Goal: Use online tool/utility

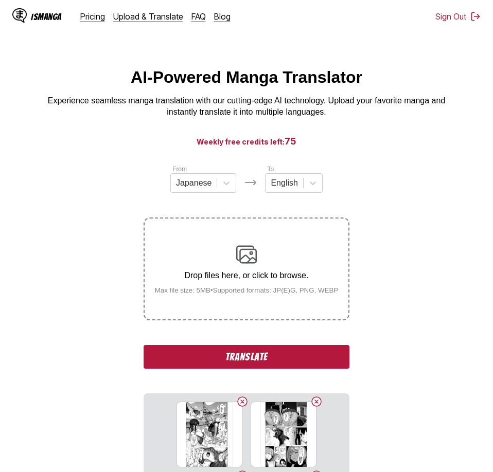
click at [335, 361] on button "Translate" at bounding box center [247, 357] width 206 height 24
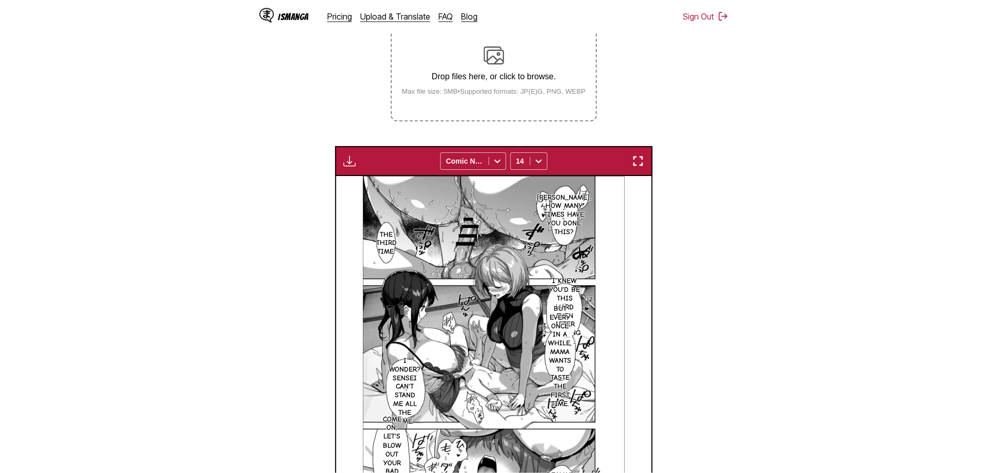
scroll to position [267, 0]
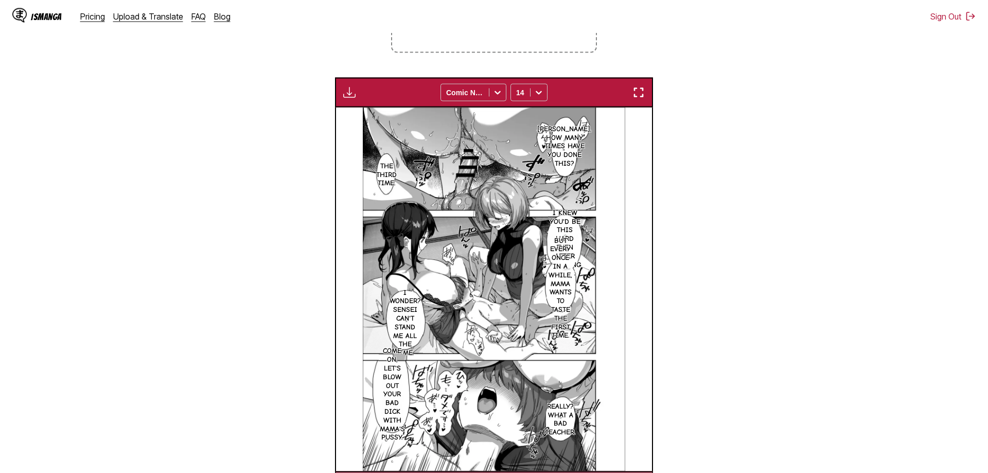
click at [492, 173] on section "From Japanese To English Drop files here, or click to browse. Max file size: 5M…" at bounding box center [493, 199] width 971 height 604
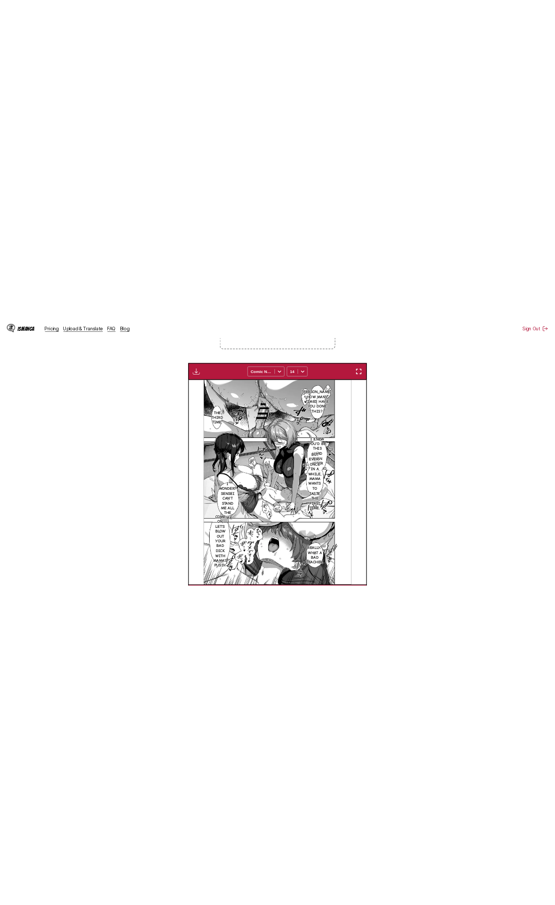
scroll to position [257, 0]
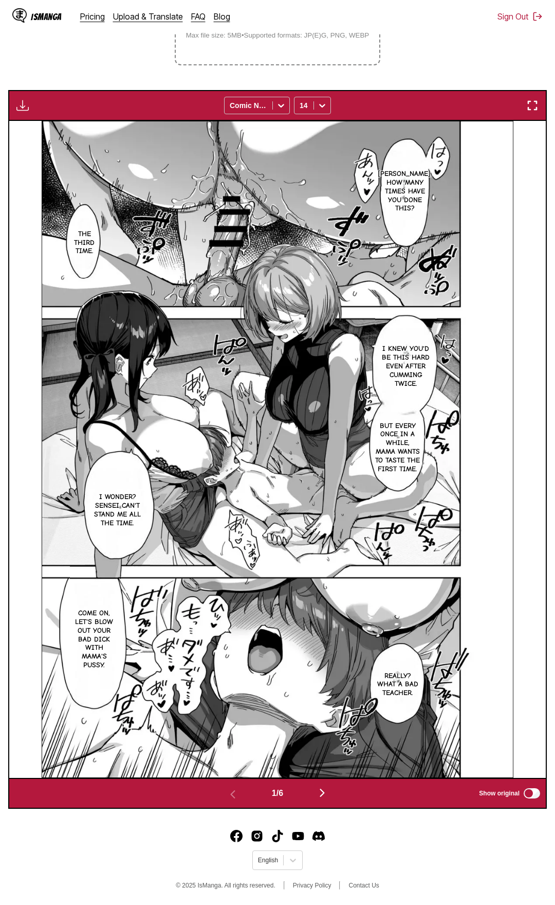
click at [492, 98] on div "Download Panel Download All Comic Neue 14" at bounding box center [277, 105] width 539 height 31
click at [492, 103] on img "button" at bounding box center [533, 105] width 12 height 12
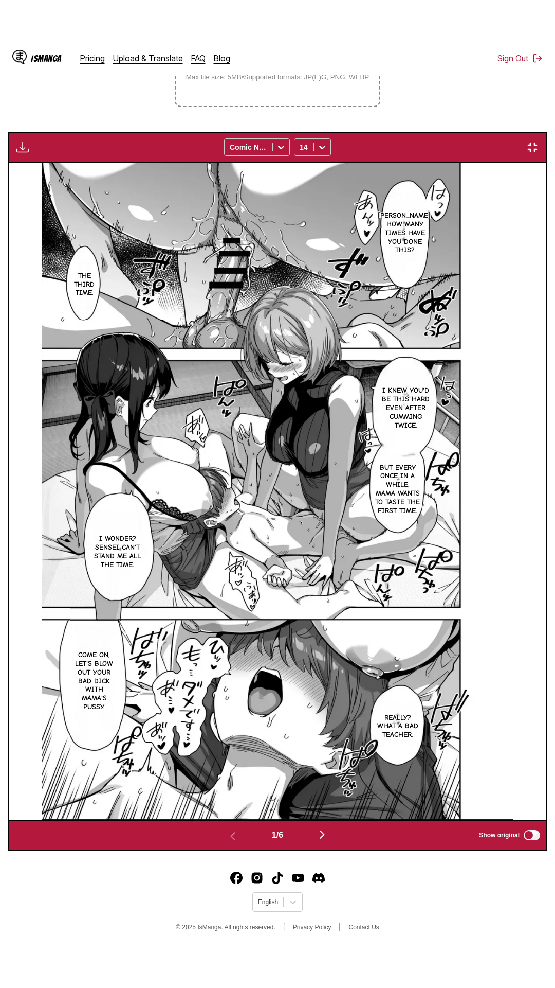
scroll to position [65, 0]
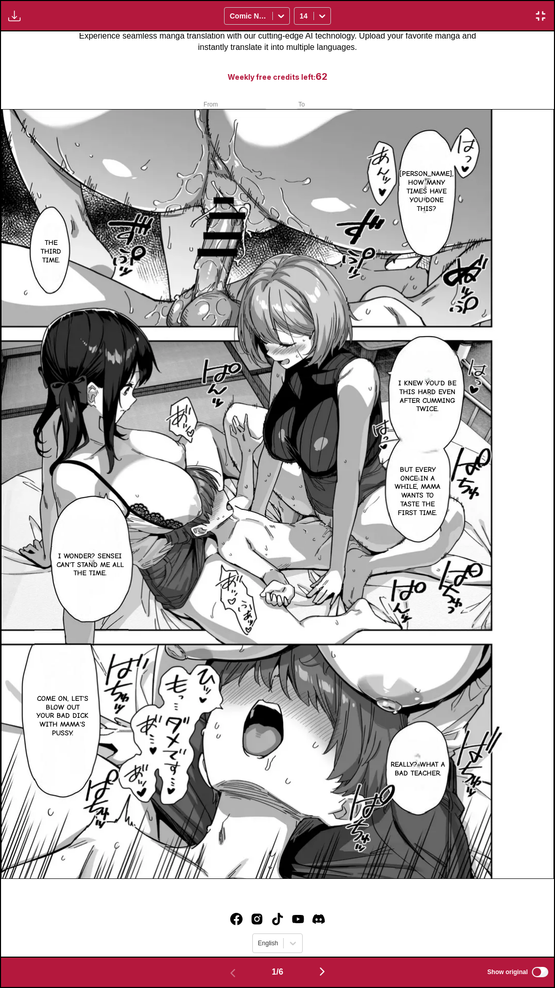
click at [426, 0] on div "Download Panel Download All Comic Neue 14" at bounding box center [277, 15] width 555 height 31
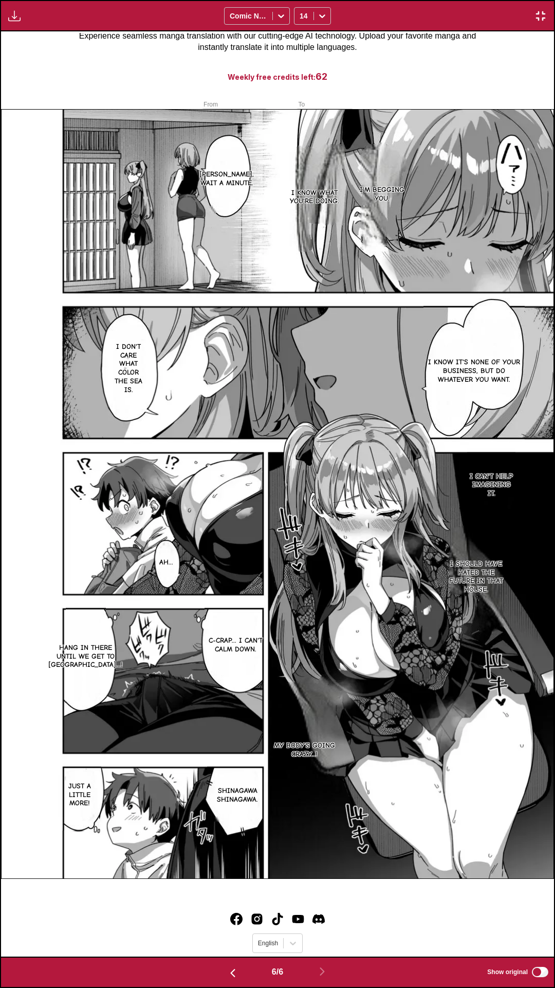
scroll to position [0, 2767]
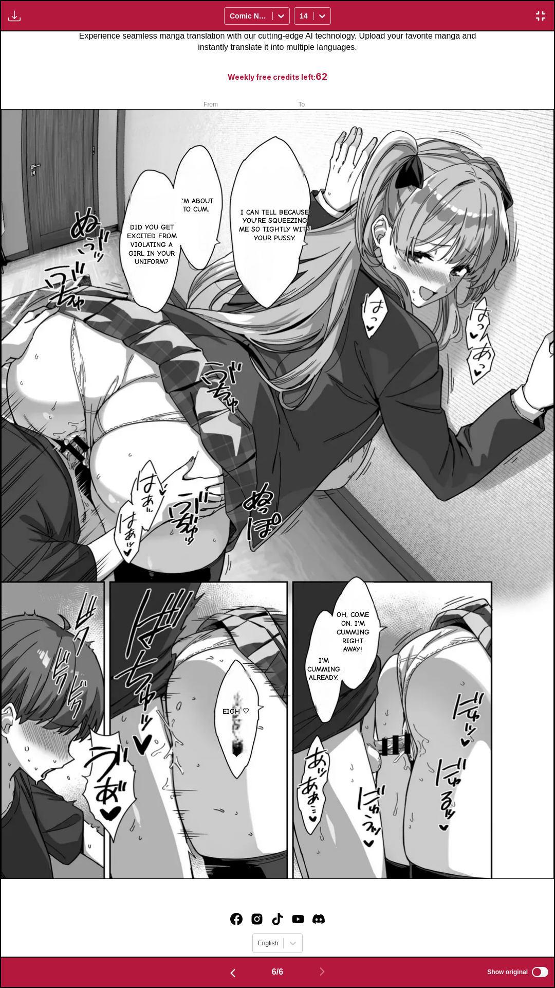
click at [492, 11] on img "button" at bounding box center [541, 16] width 12 height 12
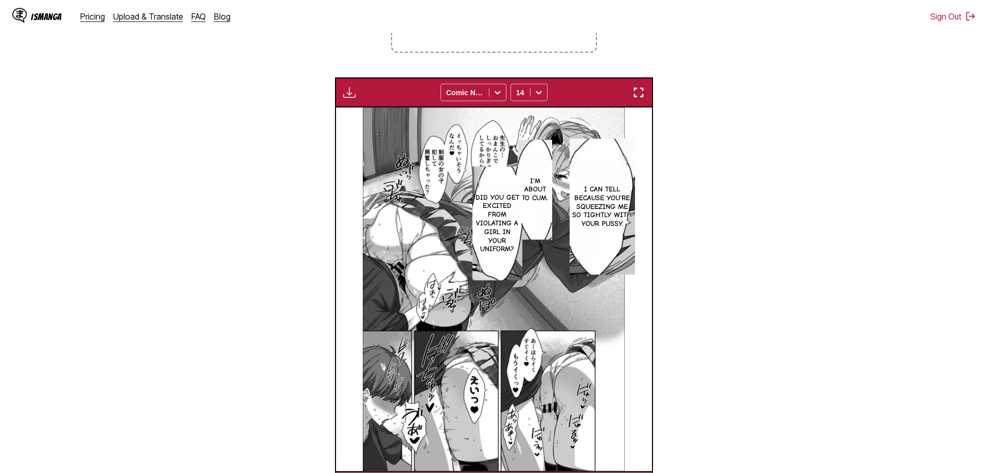
scroll to position [0, 1577]
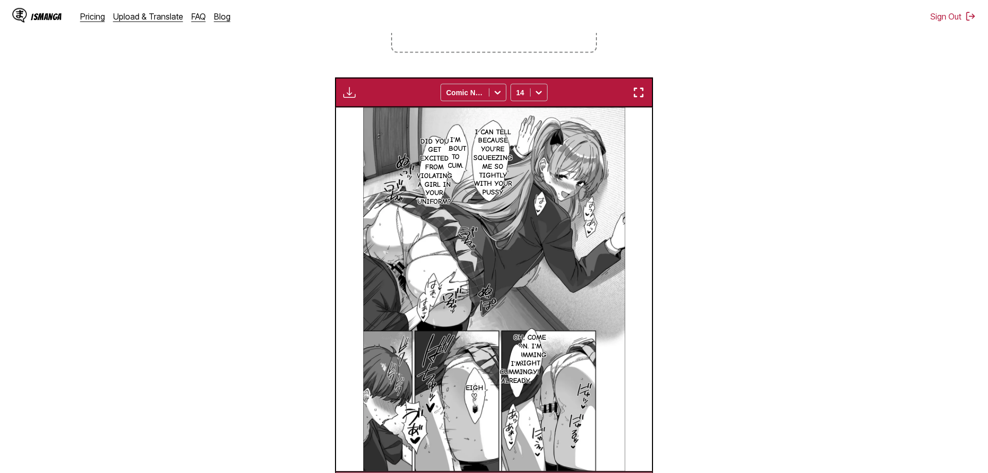
click at [252, 81] on section "From Japanese To English Drop files here, or click to browse. Max file size: 5M…" at bounding box center [493, 199] width 971 height 604
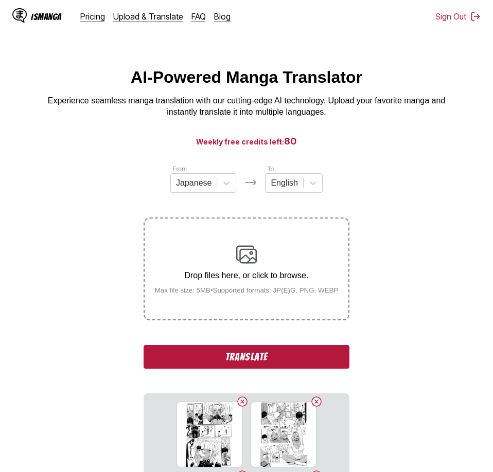
click at [315, 362] on button "Translate" at bounding box center [247, 357] width 206 height 24
click at [243, 363] on button "Translate" at bounding box center [247, 357] width 206 height 24
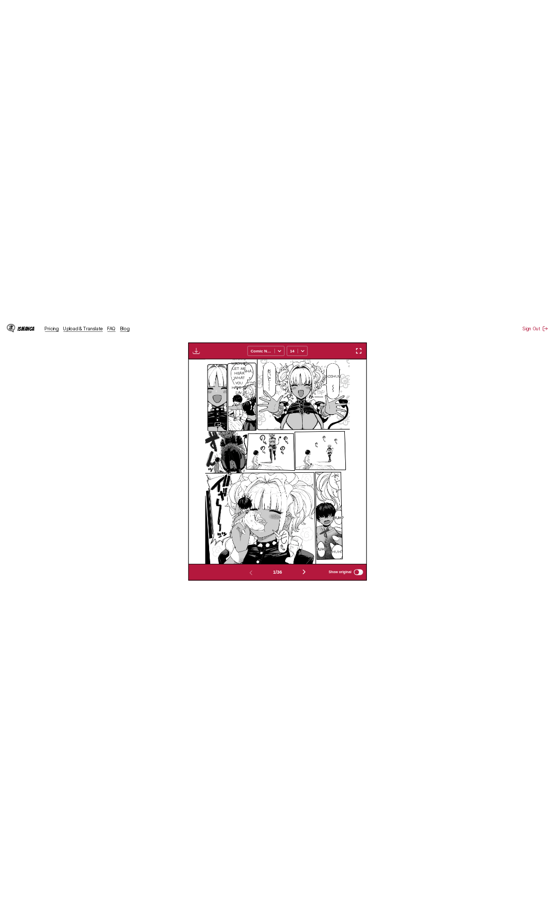
scroll to position [257, 0]
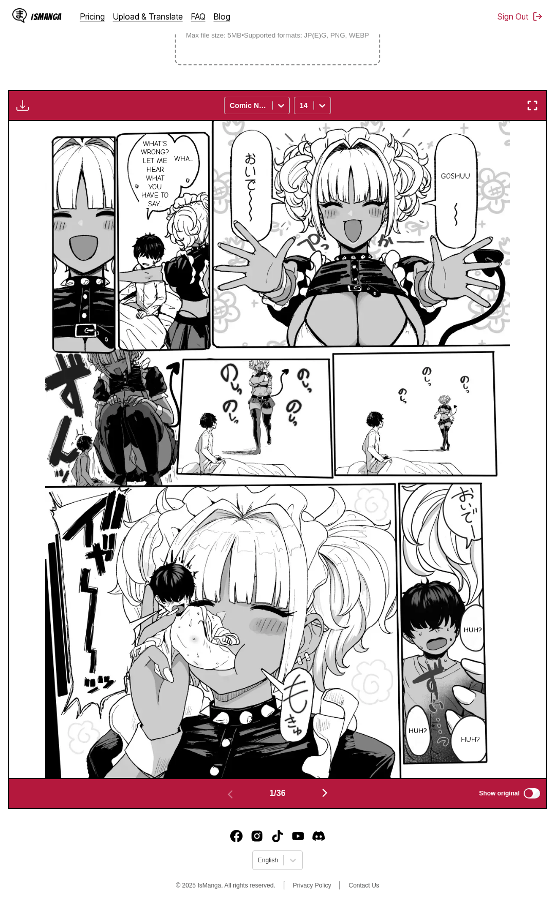
click at [492, 103] on img "button" at bounding box center [533, 105] width 12 height 12
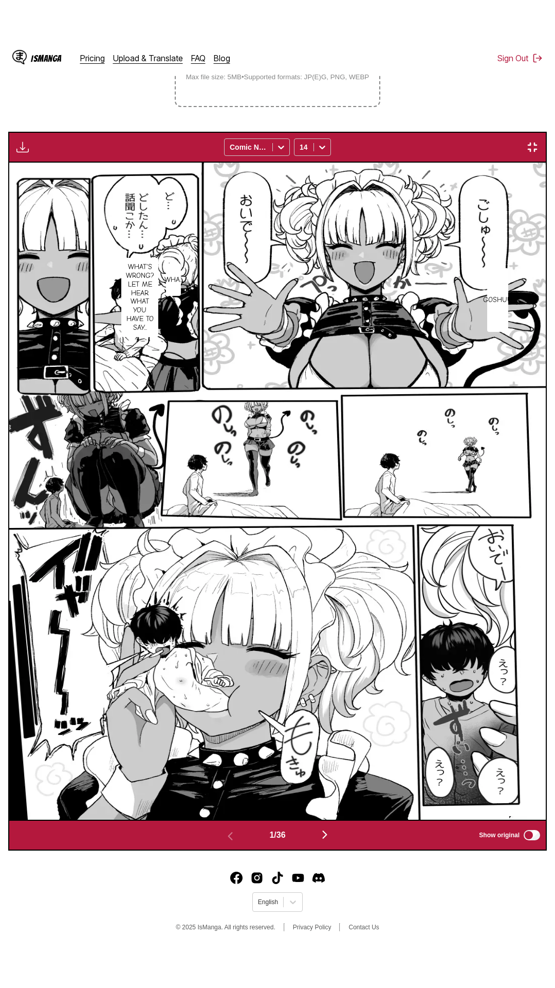
scroll to position [65, 0]
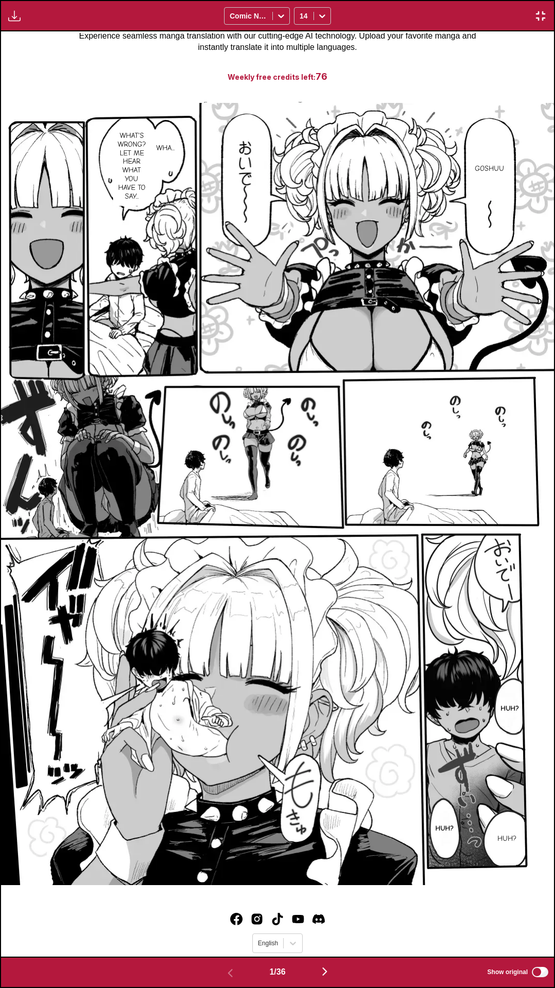
click at [480, 0] on div "Download Panel Download All Comic Neue 14" at bounding box center [277, 15] width 555 height 31
click at [418, 20] on div "Download Panel Download All Comic Neue 14" at bounding box center [277, 15] width 555 height 31
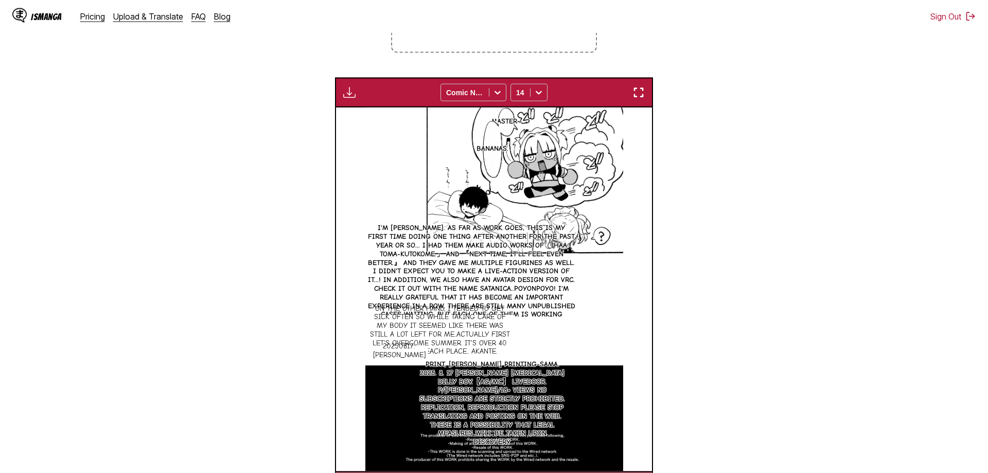
scroll to position [393, 0]
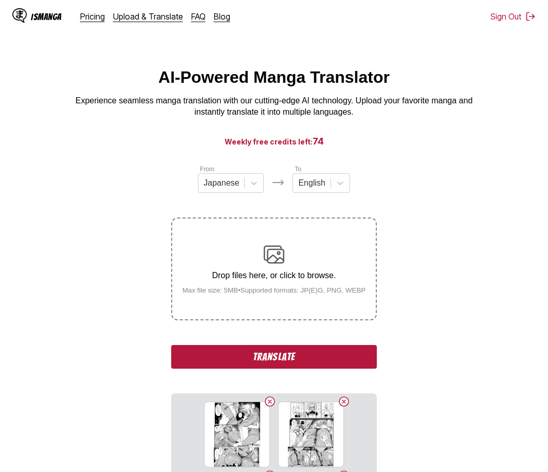
click at [318, 351] on button "Translate" at bounding box center [274, 357] width 206 height 24
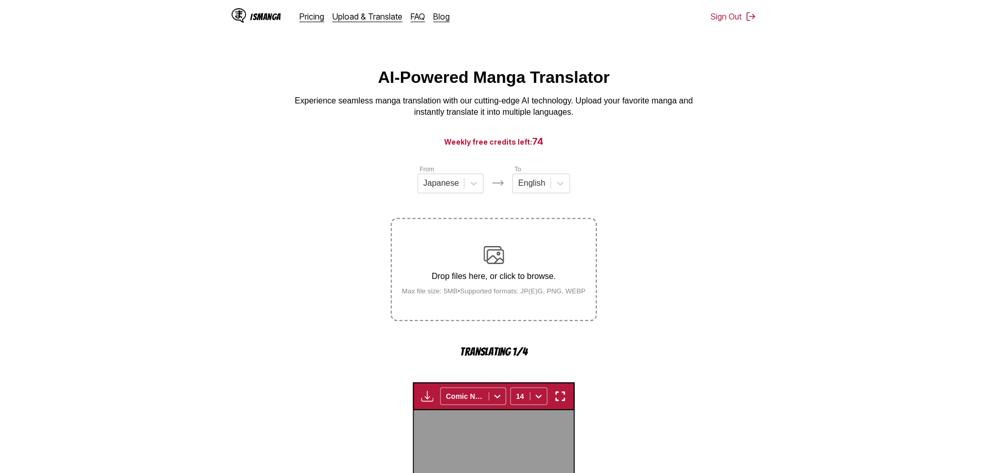
scroll to position [304, 0]
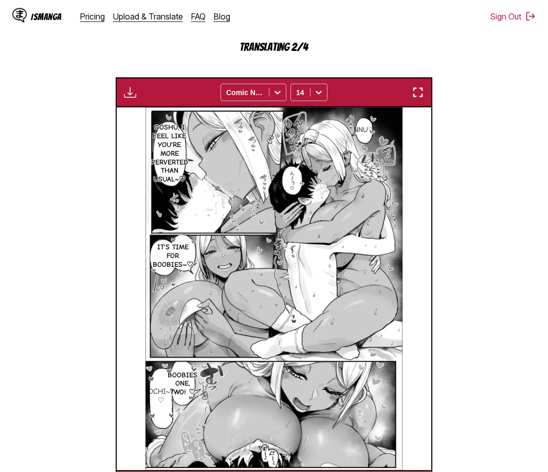
click at [443, 56] on section "From Japanese To English Drop files here, or click to browse. Max file size: 5M…" at bounding box center [274, 180] width 532 height 640
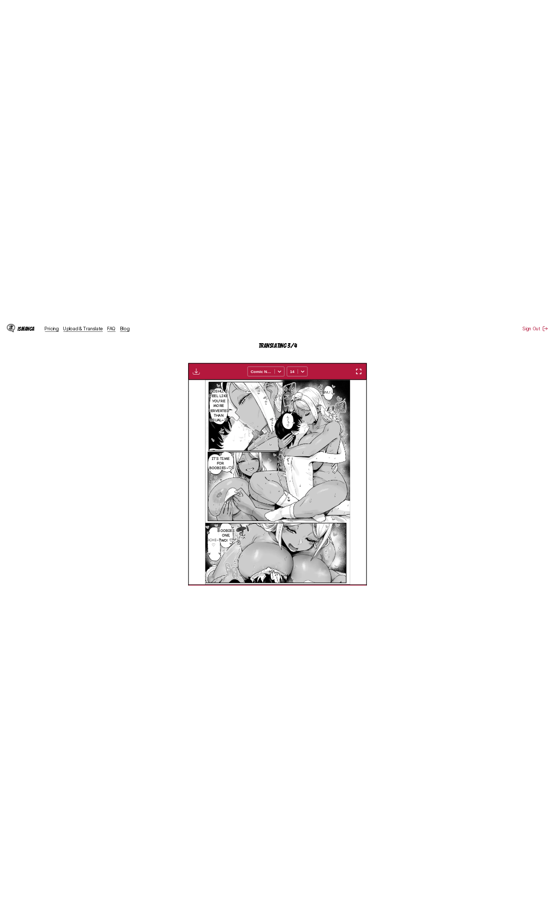
scroll to position [293, 0]
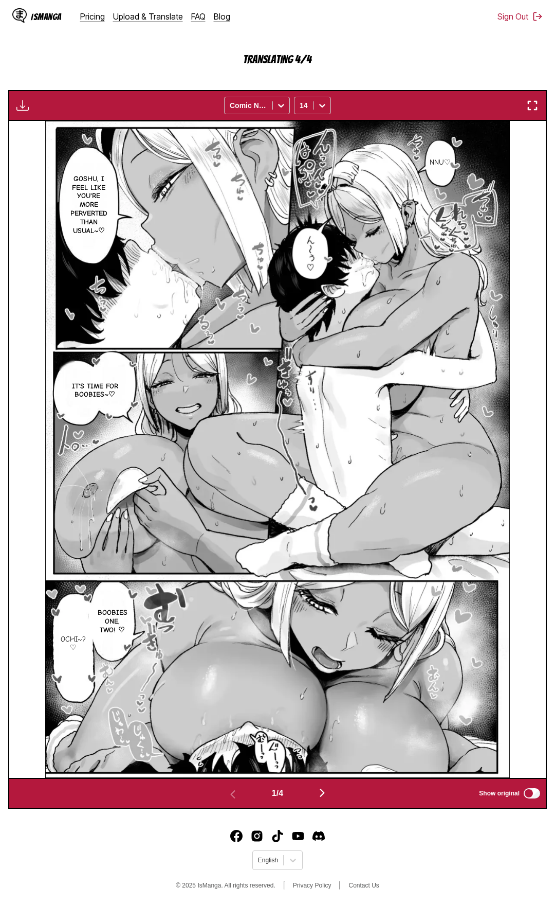
click at [527, 107] on button "button" at bounding box center [533, 105] width 19 height 13
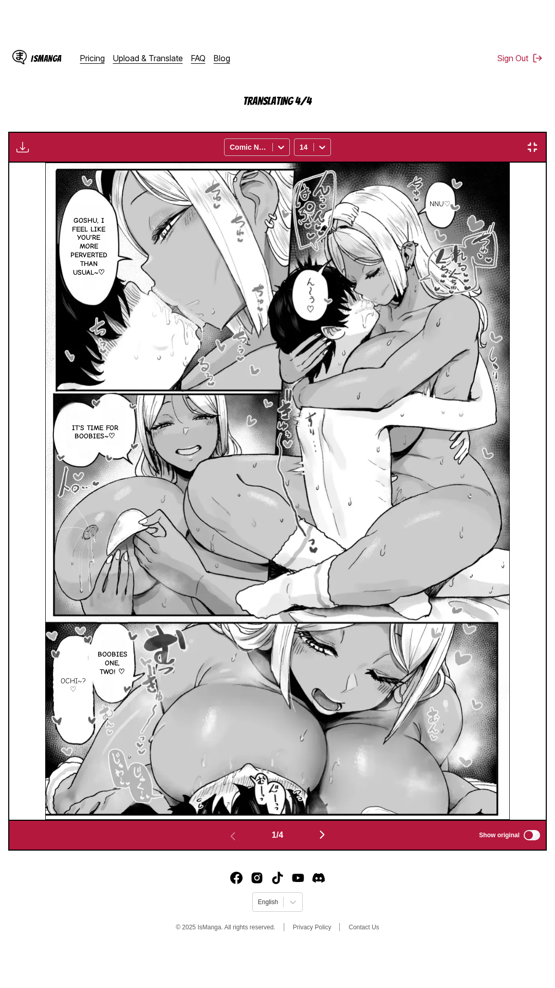
scroll to position [65, 0]
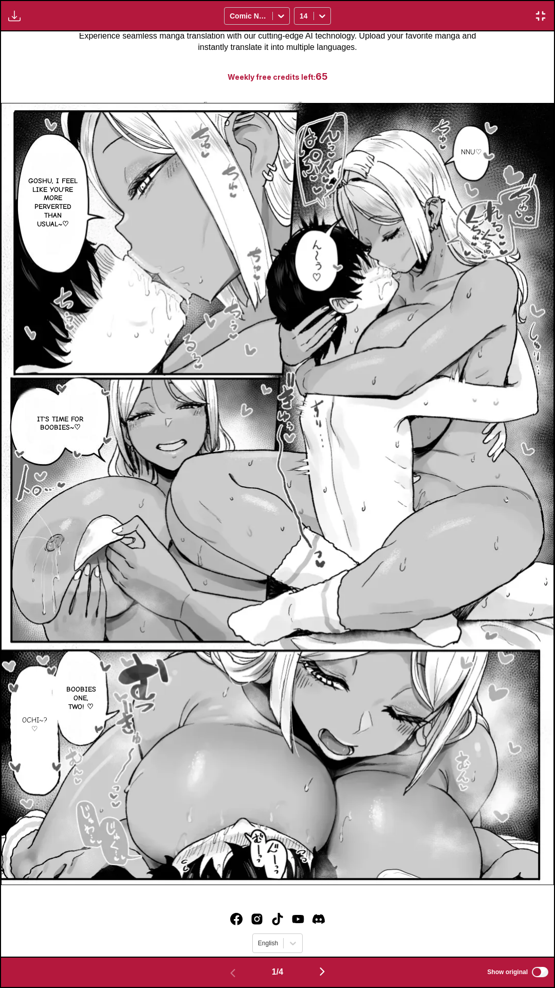
click at [451, 0] on div "Waiting for translations to be done... Comic Neue 14" at bounding box center [277, 15] width 555 height 31
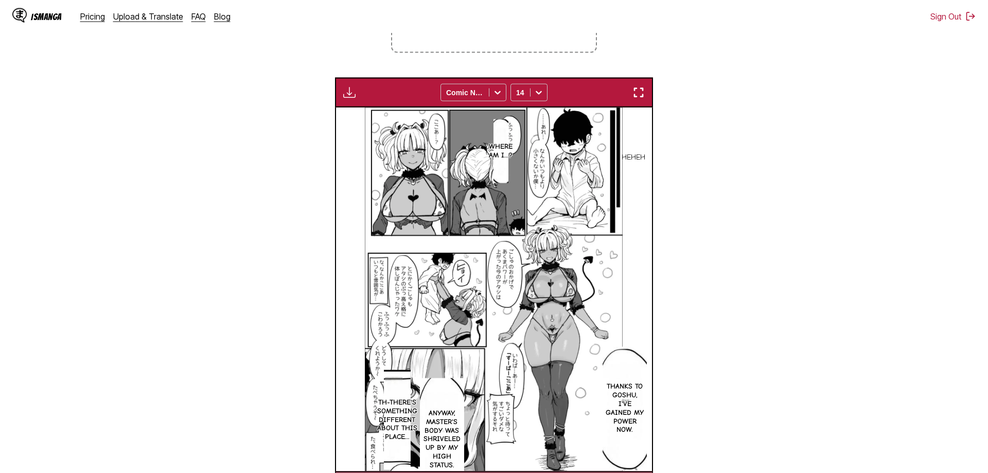
scroll to position [0, 946]
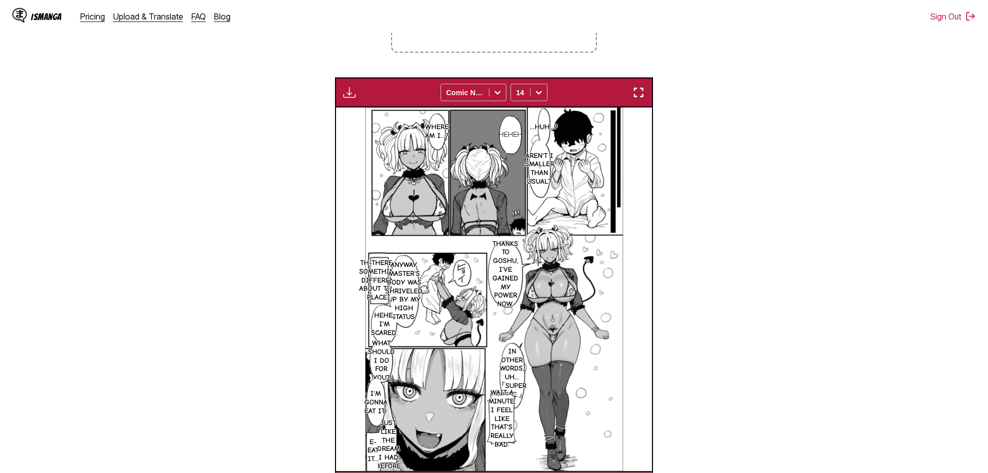
click at [205, 139] on section "From Japanese To English Drop files here, or click to browse. Max file size: 5M…" at bounding box center [493, 199] width 971 height 604
